Goal: Transaction & Acquisition: Purchase product/service

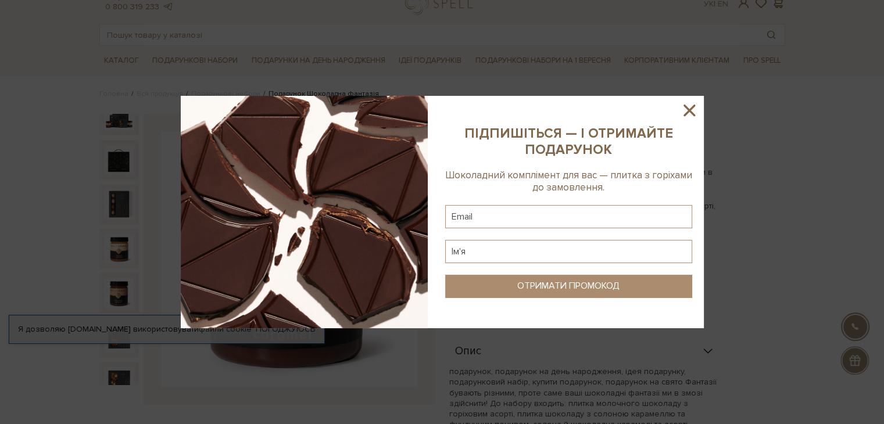
scroll to position [48, 0]
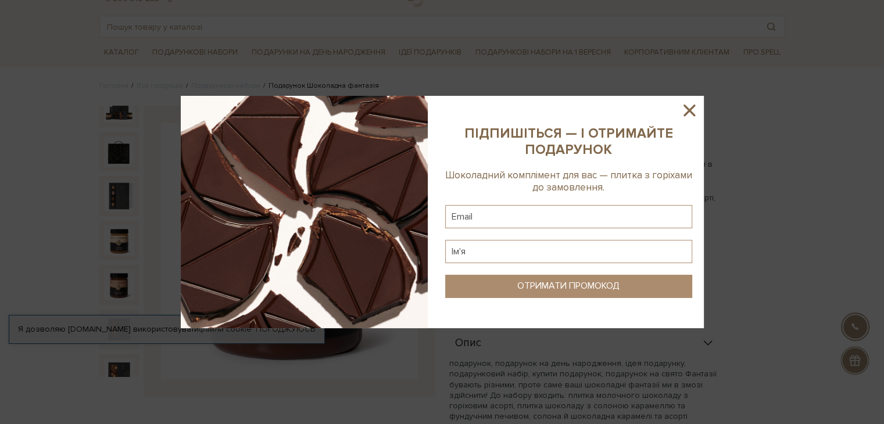
click at [693, 110] on icon at bounding box center [689, 111] width 20 height 20
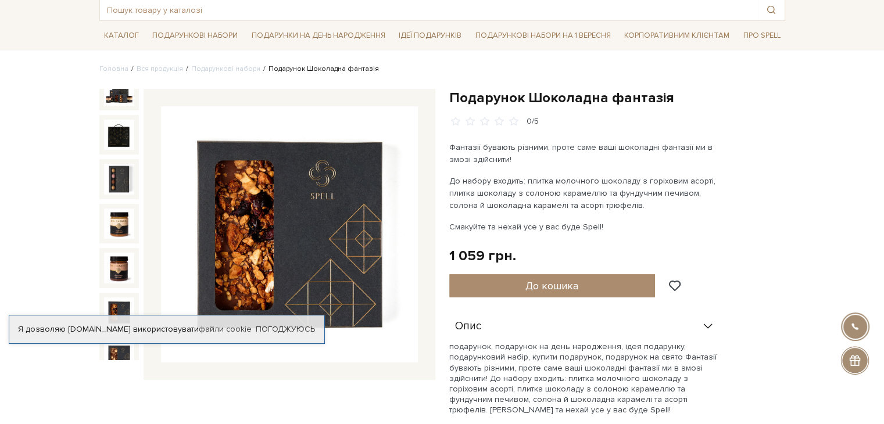
scroll to position [0, 0]
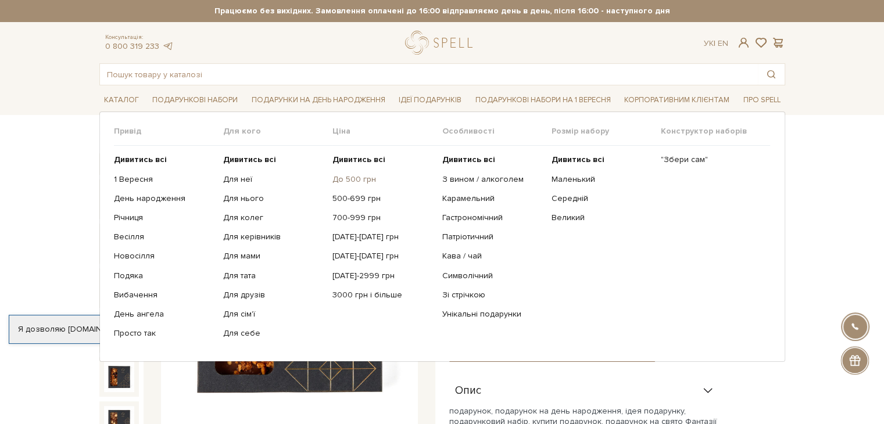
click at [356, 181] on link "До 500 грн" at bounding box center [382, 179] width 101 height 10
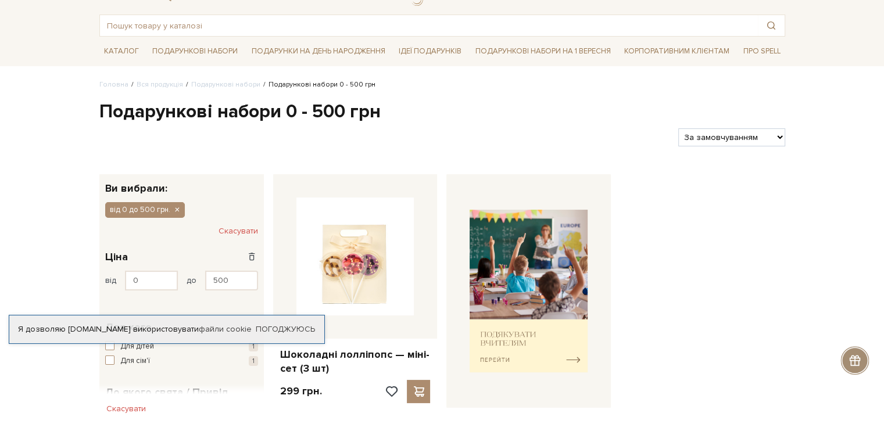
scroll to position [72, 0]
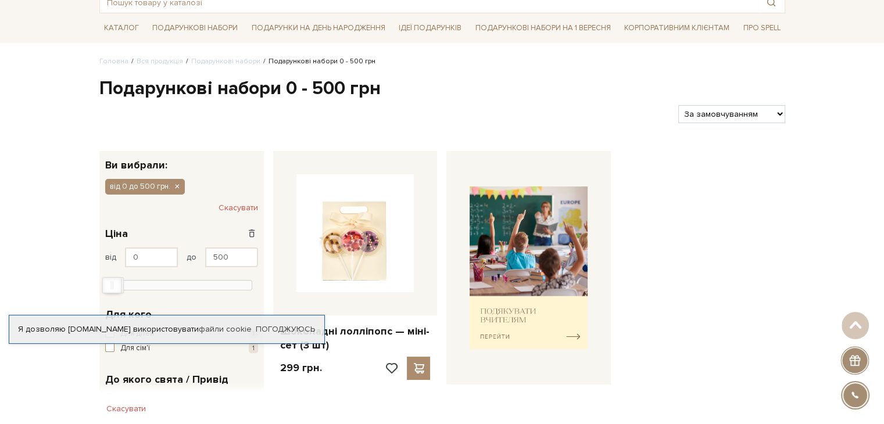
type input "299"
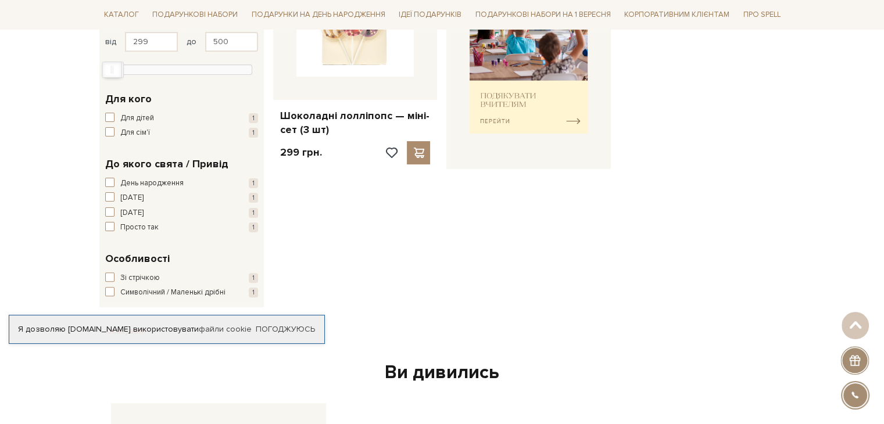
scroll to position [0, 0]
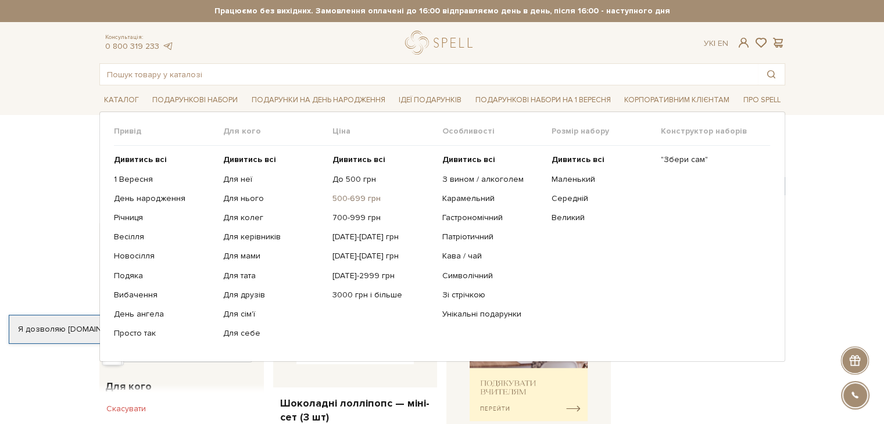
click at [349, 203] on link "500-699 грн" at bounding box center [382, 199] width 101 height 10
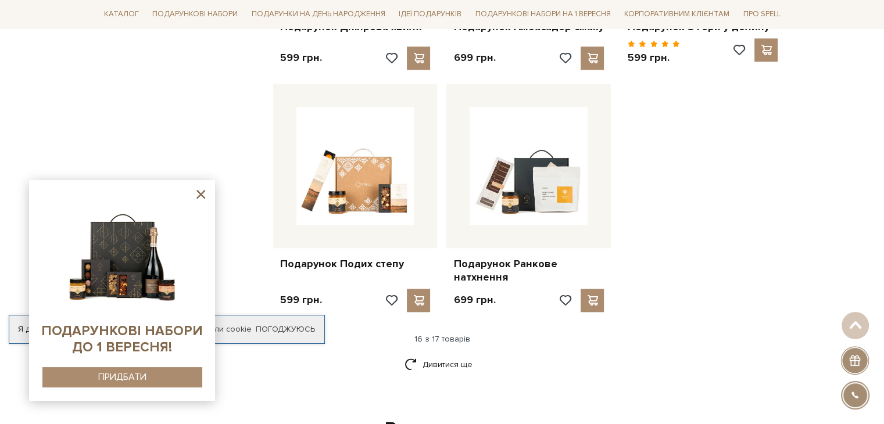
scroll to position [1365, 0]
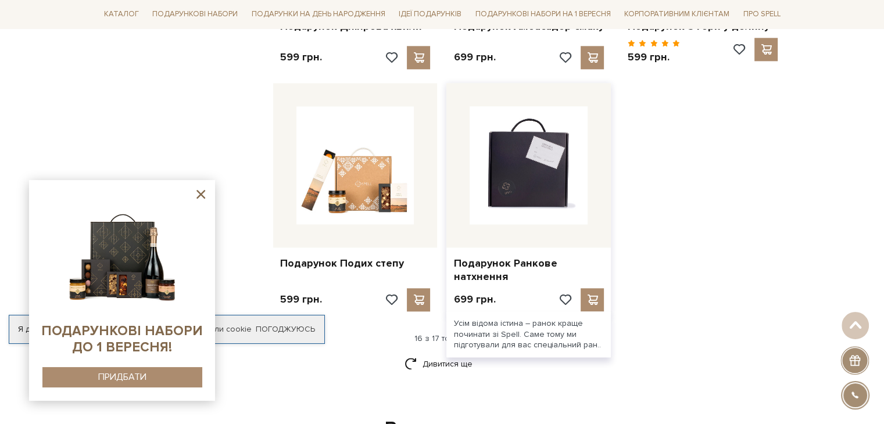
click at [544, 197] on img at bounding box center [529, 165] width 118 height 118
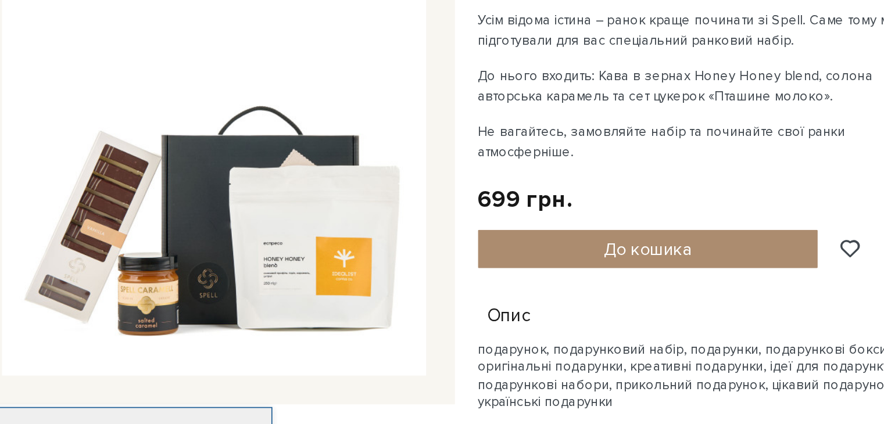
scroll to position [131, 0]
